Goal: Navigation & Orientation: Go to known website

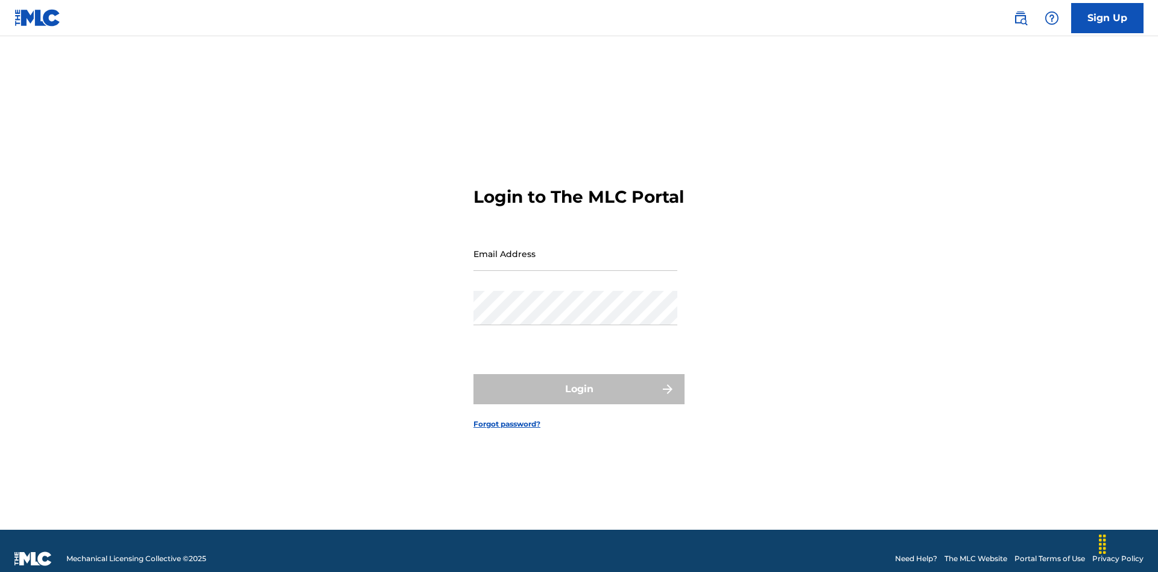
scroll to position [16, 0]
click at [575, 248] on input "Email Address" at bounding box center [575, 253] width 204 height 34
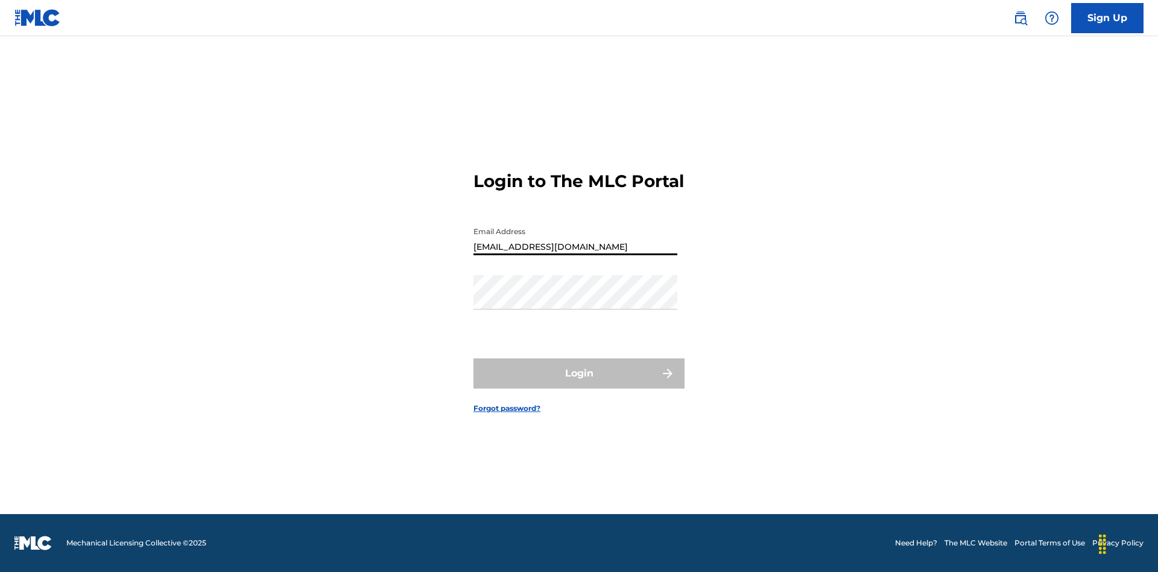
type input "[EMAIL_ADDRESS][DOMAIN_NAME]"
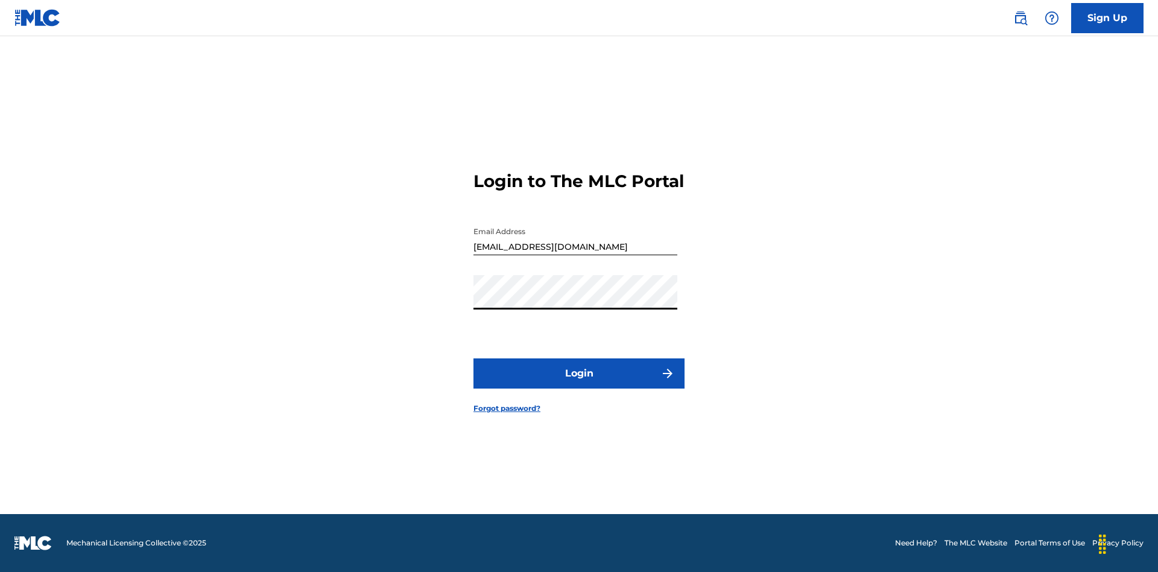
click at [579, 384] on button "Login" at bounding box center [578, 373] width 211 height 30
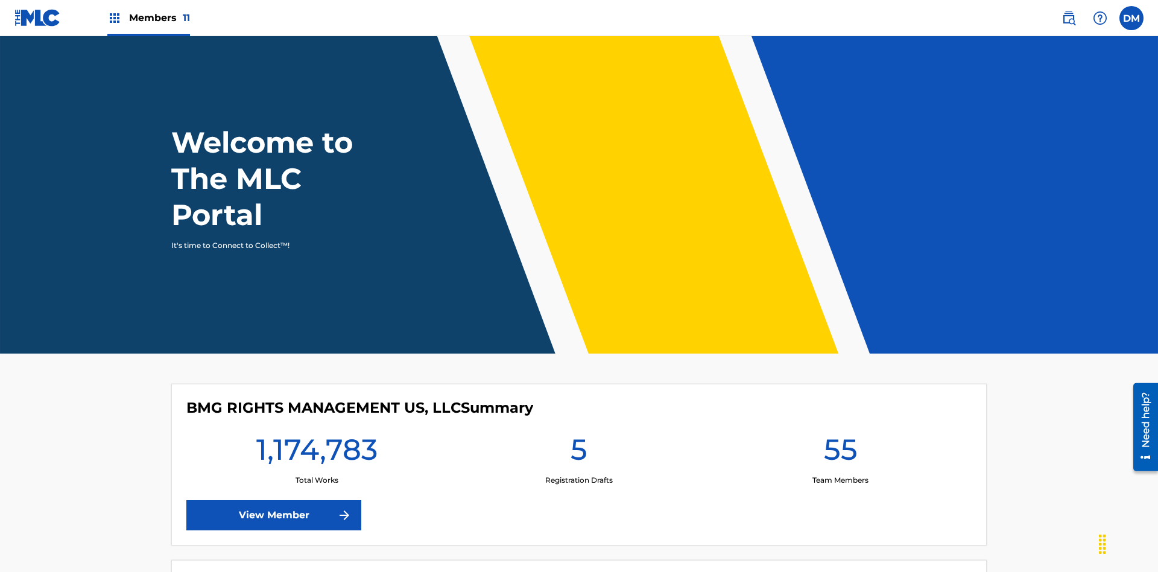
click at [148, 17] on span "Members 11" at bounding box center [159, 18] width 61 height 14
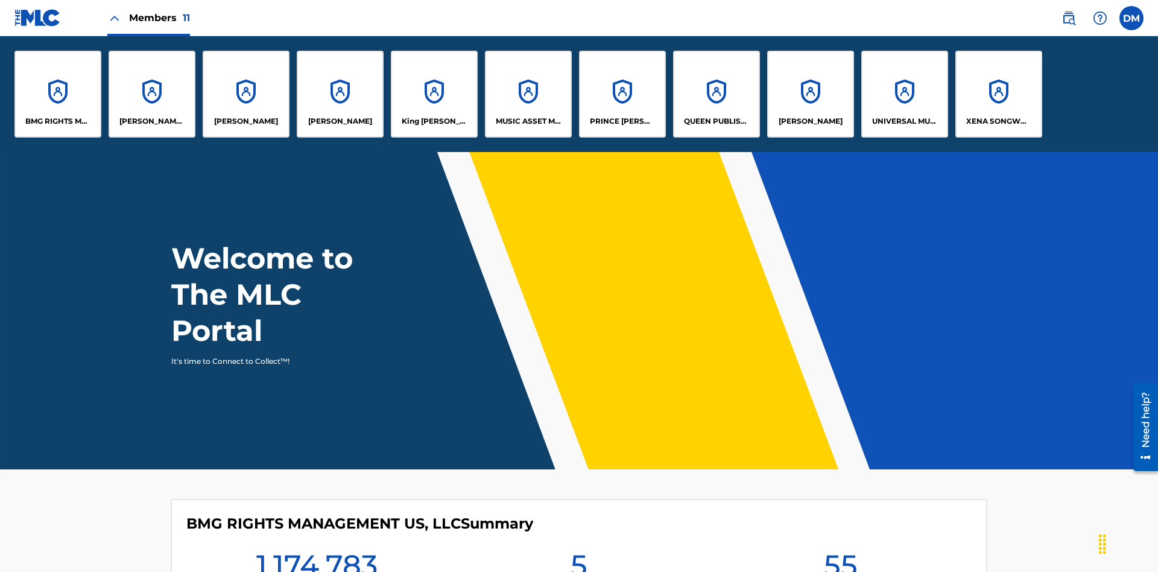
click at [716, 121] on p "QUEEN PUBLISHA" at bounding box center [717, 121] width 66 height 11
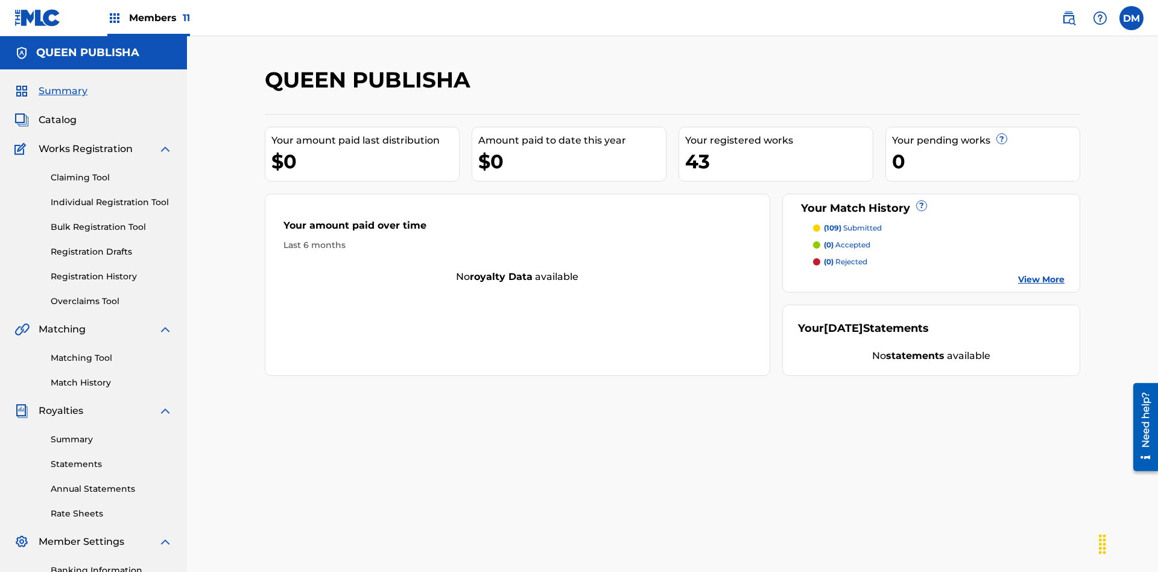
click at [112, 352] on link "Matching Tool" at bounding box center [112, 358] width 122 height 13
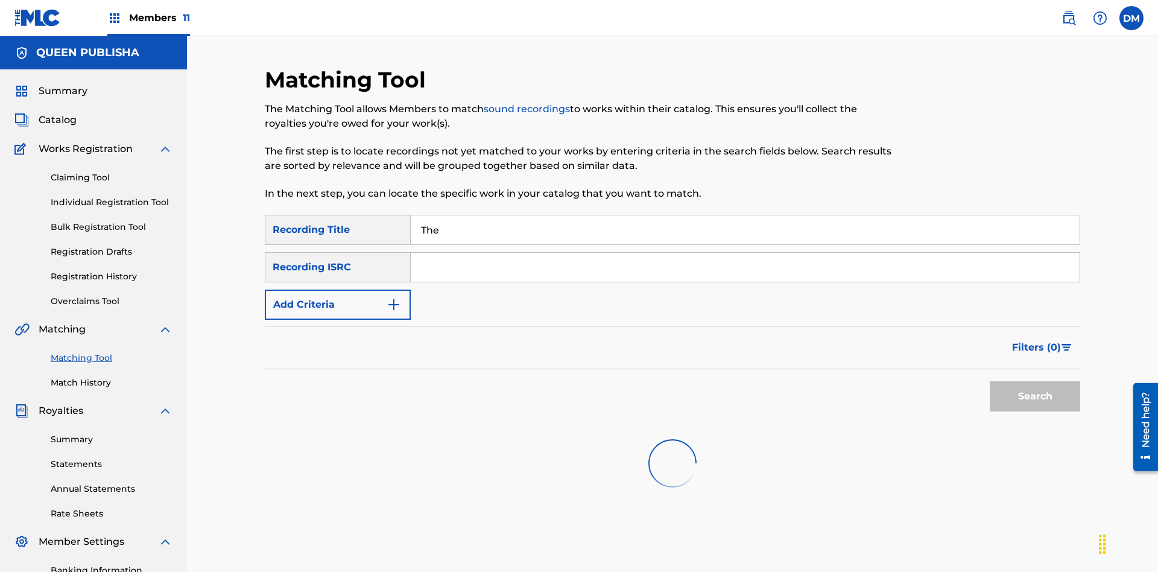
click at [745, 215] on input "The" at bounding box center [745, 229] width 669 height 29
click at [745, 253] on input "Search Form" at bounding box center [745, 267] width 669 height 29
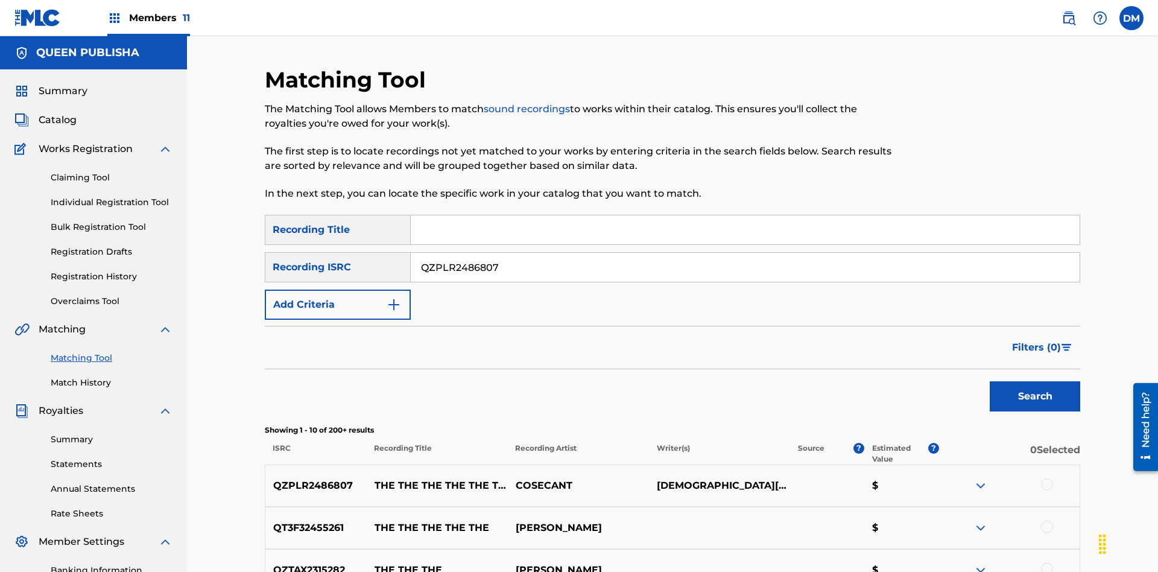
type input "QZPLR2486807"
click at [1035, 381] on button "Search" at bounding box center [1035, 396] width 90 height 30
click at [745, 253] on input "QZPLR2486807" at bounding box center [745, 267] width 669 height 29
click at [745, 215] on input "Search Form" at bounding box center [745, 229] width 669 height 29
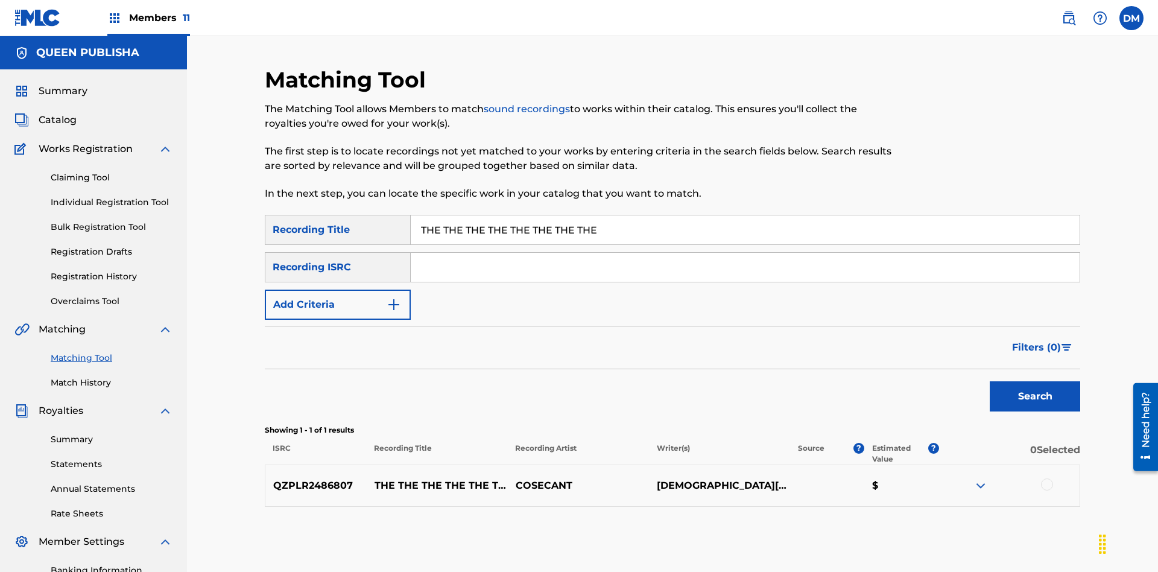
type input "THE THE THE THE THE THE THE THE"
click at [338, 289] on button "Add Criteria" at bounding box center [338, 304] width 146 height 30
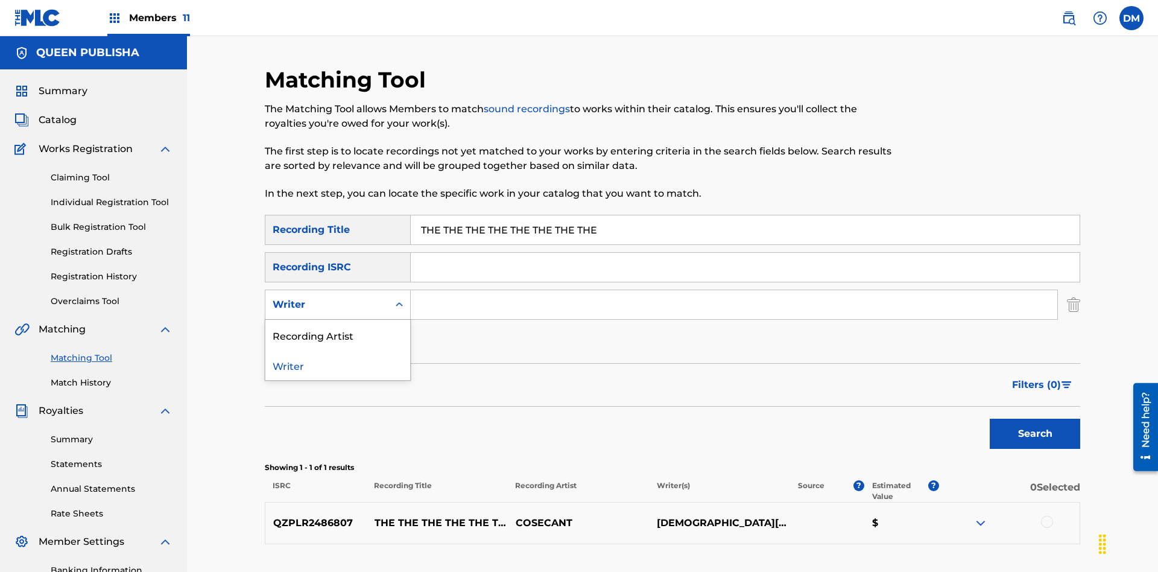
click at [338, 320] on div "Recording Artist" at bounding box center [337, 335] width 145 height 30
click at [338, 327] on button "Add Criteria" at bounding box center [338, 342] width 146 height 30
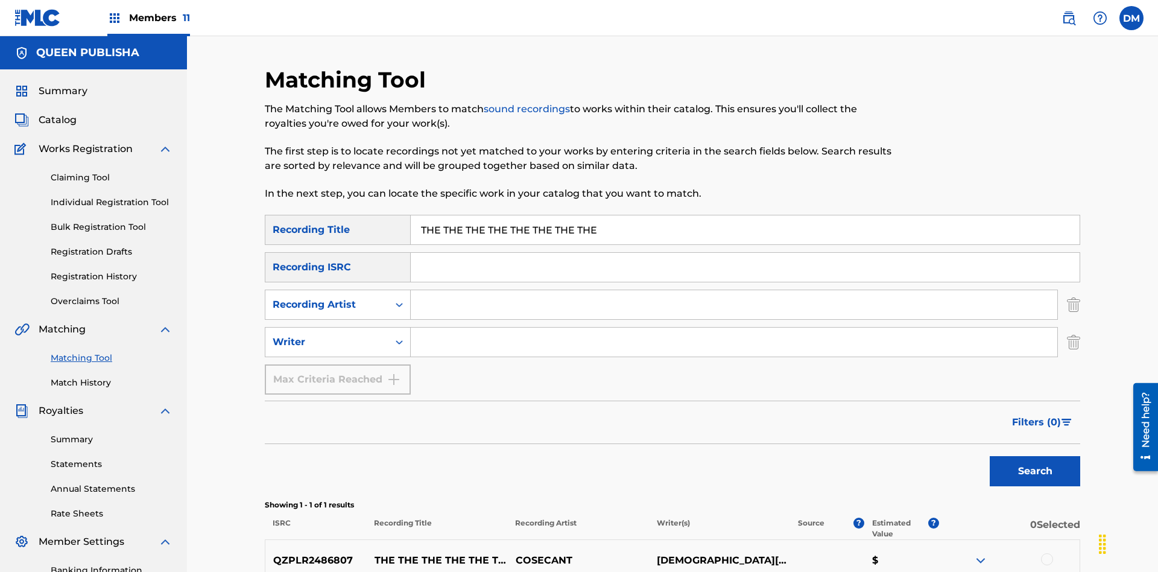
click at [734, 290] on input "Search Form" at bounding box center [734, 304] width 646 height 29
type input "COSECANT"
click at [734, 327] on input "Search Form" at bounding box center [734, 341] width 646 height 29
type input "[DEMOGRAPHIC_DATA][PERSON_NAME]"
click at [1035, 456] on button "Search" at bounding box center [1035, 471] width 90 height 30
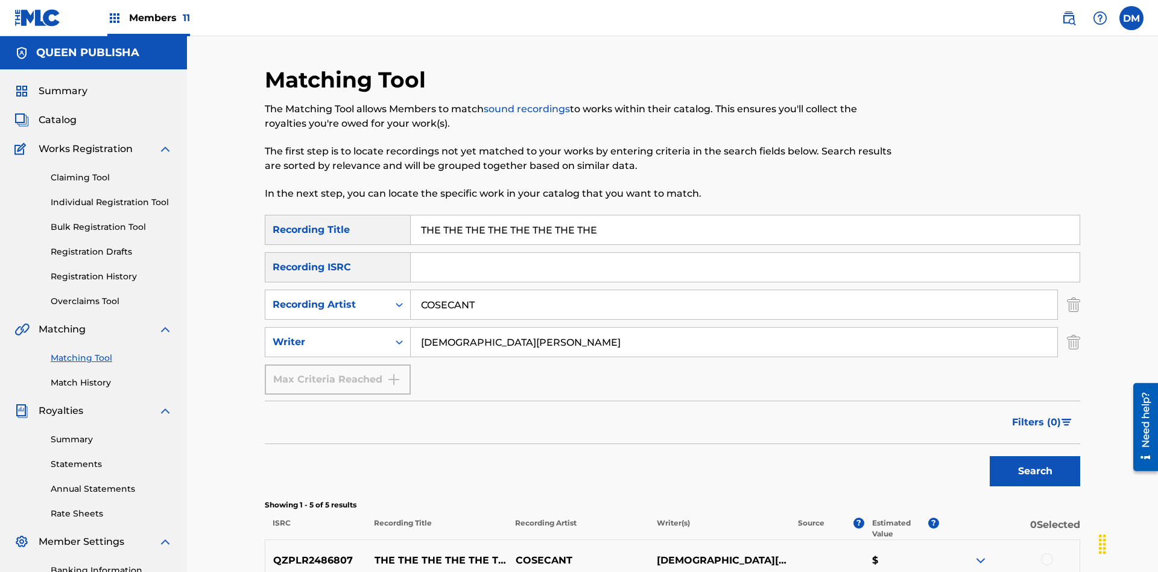
click at [745, 215] on input "THE THE THE THE THE THE THE THE" at bounding box center [745, 229] width 669 height 29
click at [734, 290] on input "COSECANT" at bounding box center [734, 304] width 646 height 29
click at [734, 327] on input "[DEMOGRAPHIC_DATA][PERSON_NAME]" at bounding box center [734, 341] width 646 height 29
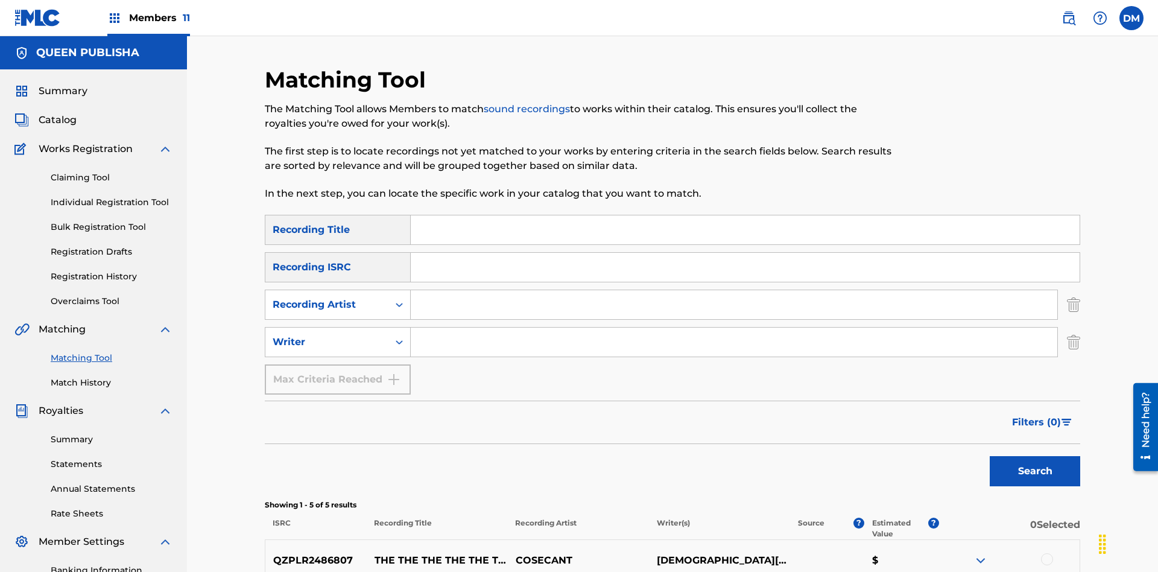
click at [745, 215] on input "Search Form" at bounding box center [745, 229] width 669 height 29
type input "THE THE THE THE THE THE THE THE"
click at [1035, 456] on button "Search" at bounding box center [1035, 471] width 90 height 30
click at [745, 215] on input "THE THE THE THE THE THE THE THE" at bounding box center [745, 229] width 669 height 29
click at [734, 290] on input "Search Form" at bounding box center [734, 304] width 646 height 29
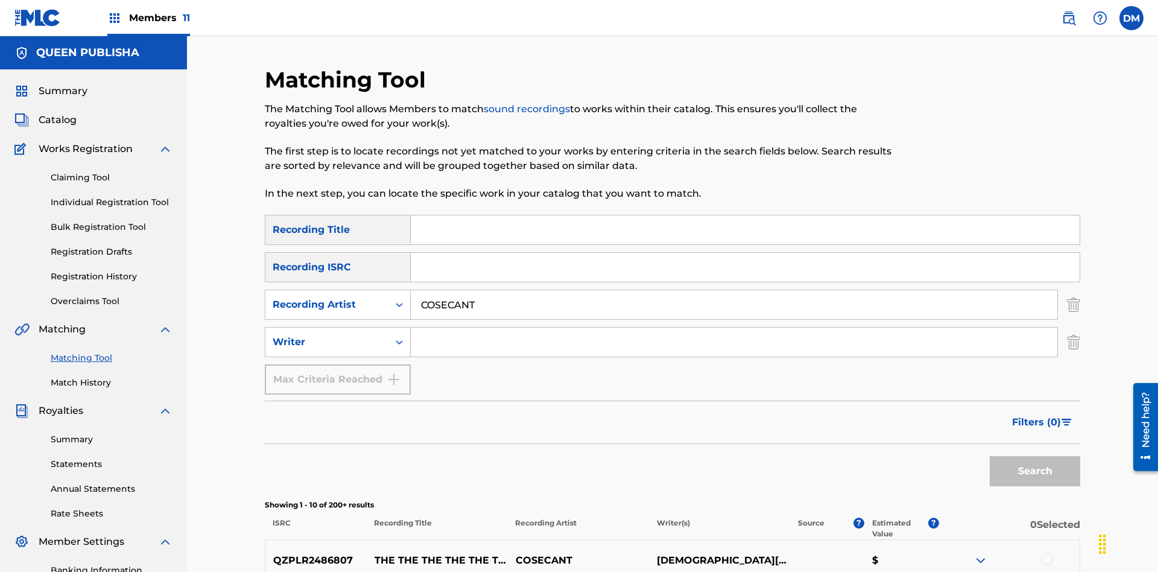
type input "COSECANT"
click at [1035, 456] on button "Search" at bounding box center [1035, 471] width 90 height 30
click at [734, 290] on input "COSECANT" at bounding box center [734, 304] width 646 height 29
click at [734, 327] on input "Search Form" at bounding box center [734, 341] width 646 height 29
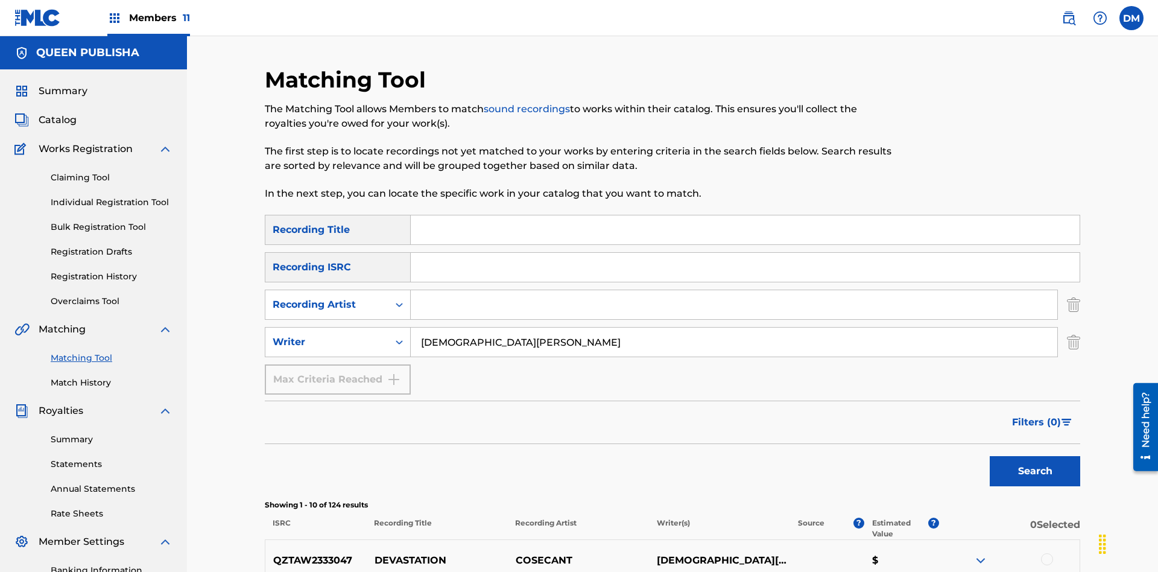
type input "[DEMOGRAPHIC_DATA][PERSON_NAME]"
click at [1035, 456] on button "Search" at bounding box center [1035, 471] width 90 height 30
click at [734, 327] on input "[DEMOGRAPHIC_DATA][PERSON_NAME]" at bounding box center [734, 341] width 646 height 29
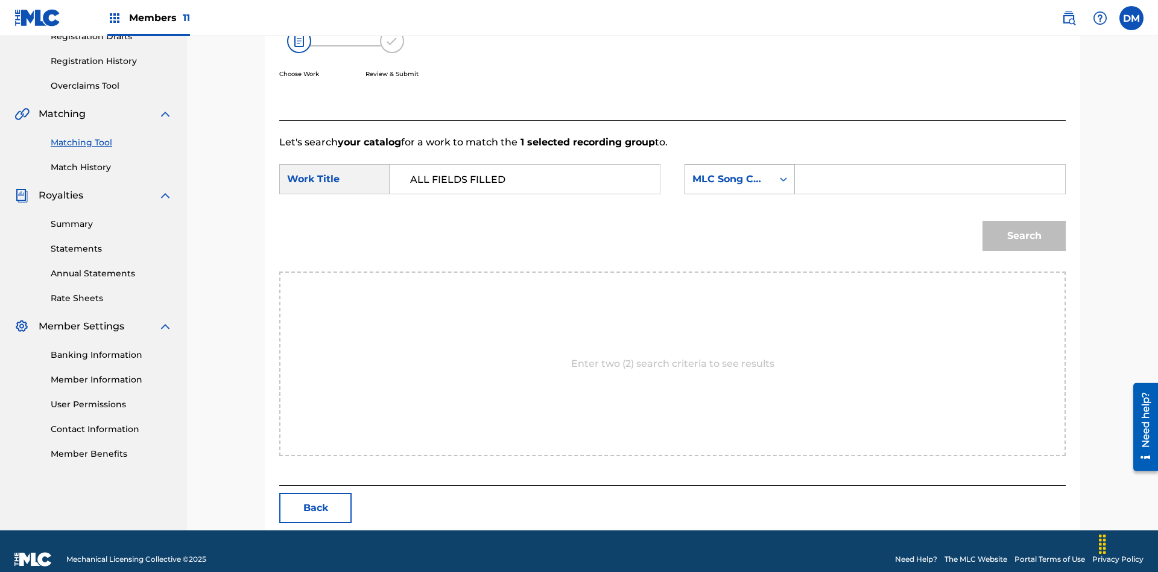
type input "ALL FIELDS FILLED"
click at [739, 172] on div "MLC Song Code" at bounding box center [728, 179] width 73 height 14
type input "T2736922134"
click at [1024, 221] on button "Search" at bounding box center [1023, 236] width 83 height 30
click at [929, 194] on input "T2736922134" at bounding box center [930, 179] width 250 height 29
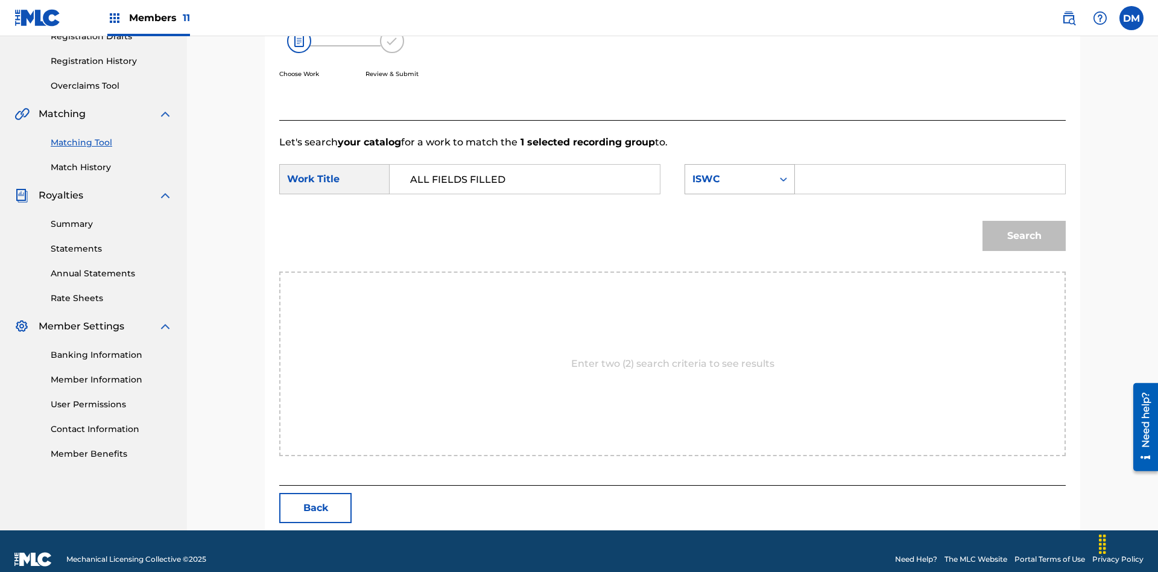
click at [739, 186] on div "ISWC" at bounding box center [728, 179] width 73 height 14
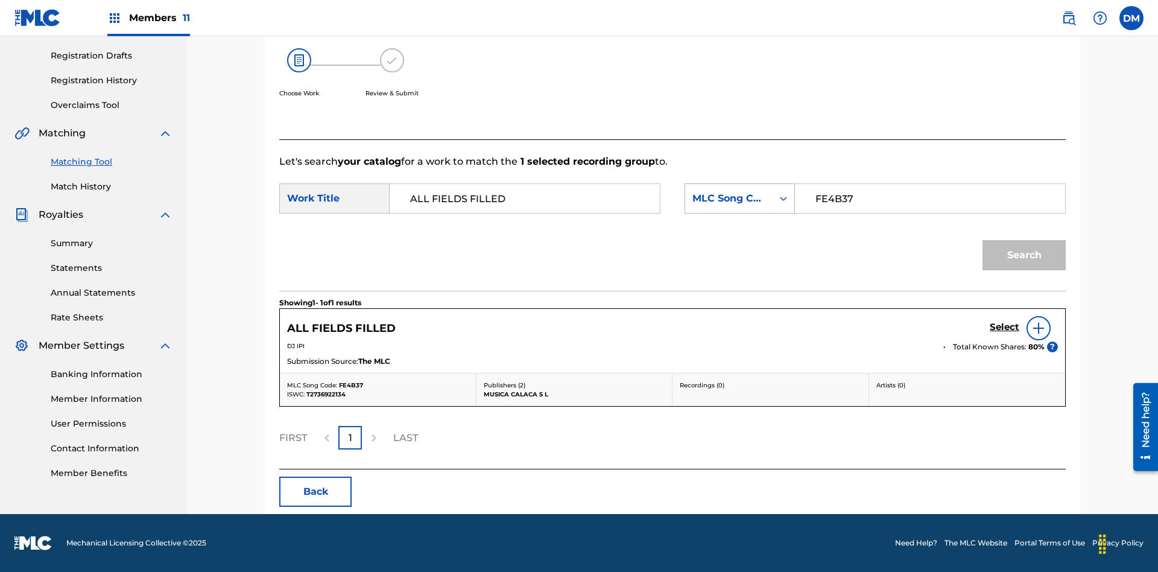
click at [1024, 255] on button "Search" at bounding box center [1023, 255] width 83 height 30
click at [929, 198] on input "FE4B37" at bounding box center [930, 198] width 250 height 29
click at [739, 198] on div "MLC Song Code" at bounding box center [728, 198] width 73 height 14
click at [739, 244] on div "Writer Name" at bounding box center [739, 228] width 109 height 30
click at [1024, 255] on button "Search" at bounding box center [1023, 255] width 83 height 30
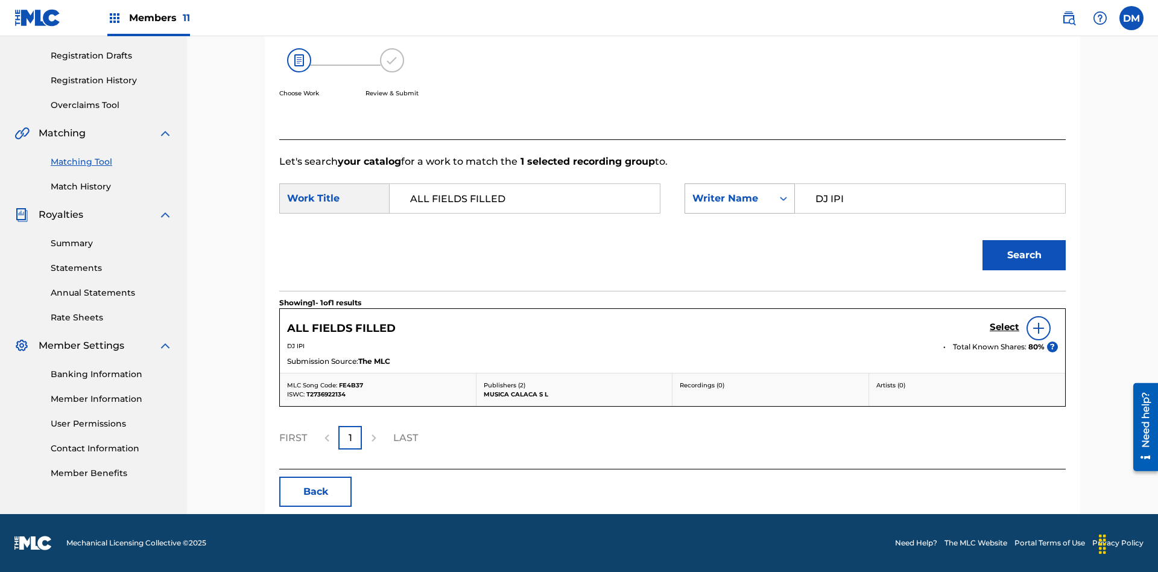
click at [929, 184] on input "DJ IPI" at bounding box center [930, 198] width 250 height 29
click at [739, 191] on div "Writer Name" at bounding box center [728, 198] width 73 height 14
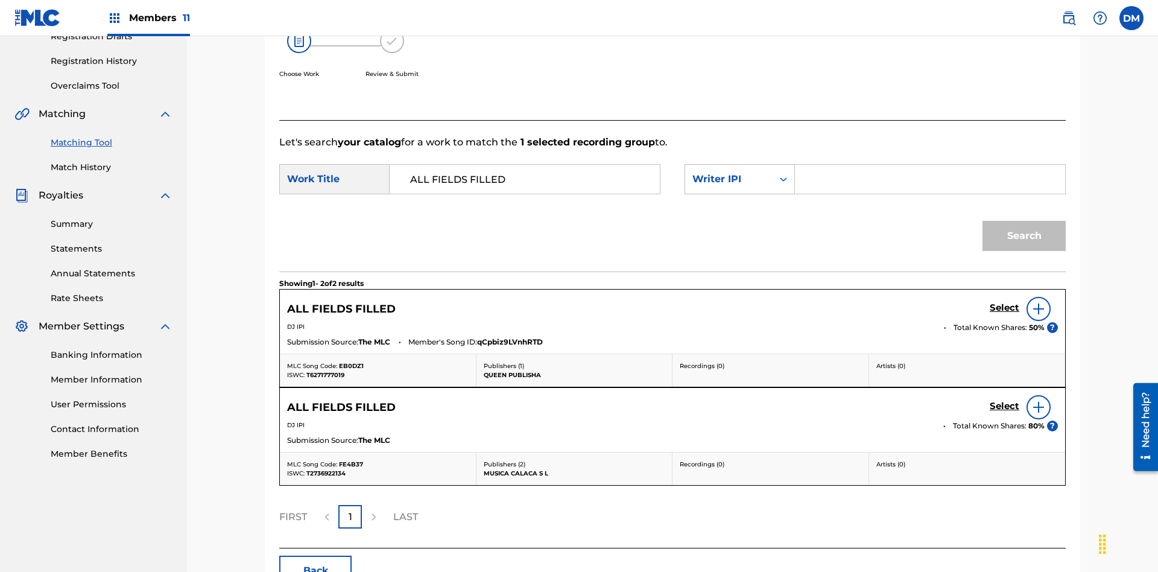
click at [929, 165] on input "Search Form" at bounding box center [930, 179] width 250 height 29
click at [1024, 221] on button "Search" at bounding box center [1023, 236] width 83 height 30
click at [929, 165] on input "00280959528" at bounding box center [930, 179] width 250 height 29
click at [739, 172] on div "Writer IPI" at bounding box center [728, 179] width 73 height 14
click at [1024, 221] on button "Search" at bounding box center [1023, 236] width 83 height 30
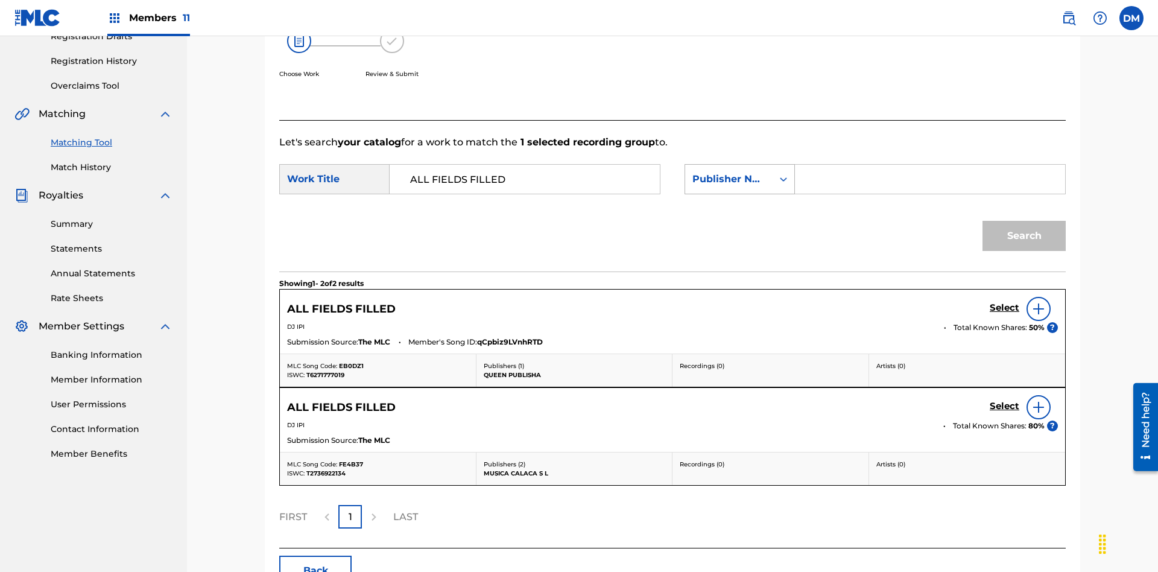
click at [739, 172] on div "Publisher Name" at bounding box center [728, 179] width 73 height 14
click at [1024, 221] on button "Search" at bounding box center [1023, 236] width 83 height 30
click at [929, 165] on input "00123456790" at bounding box center [930, 179] width 250 height 29
click at [739, 172] on div "Publisher IPI" at bounding box center [728, 179] width 73 height 14
click at [1024, 221] on button "Search" at bounding box center [1023, 236] width 83 height 30
